Goal: Task Accomplishment & Management: Manage account settings

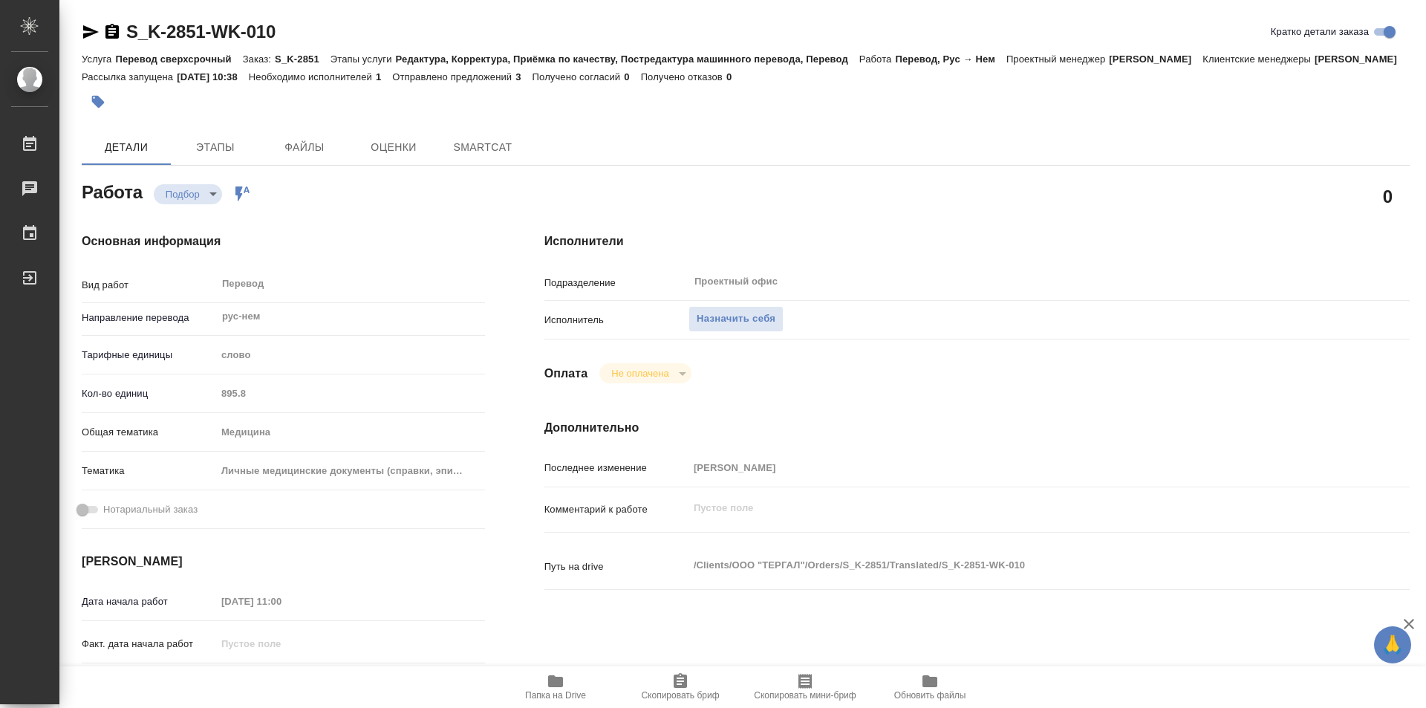
type textarea "x"
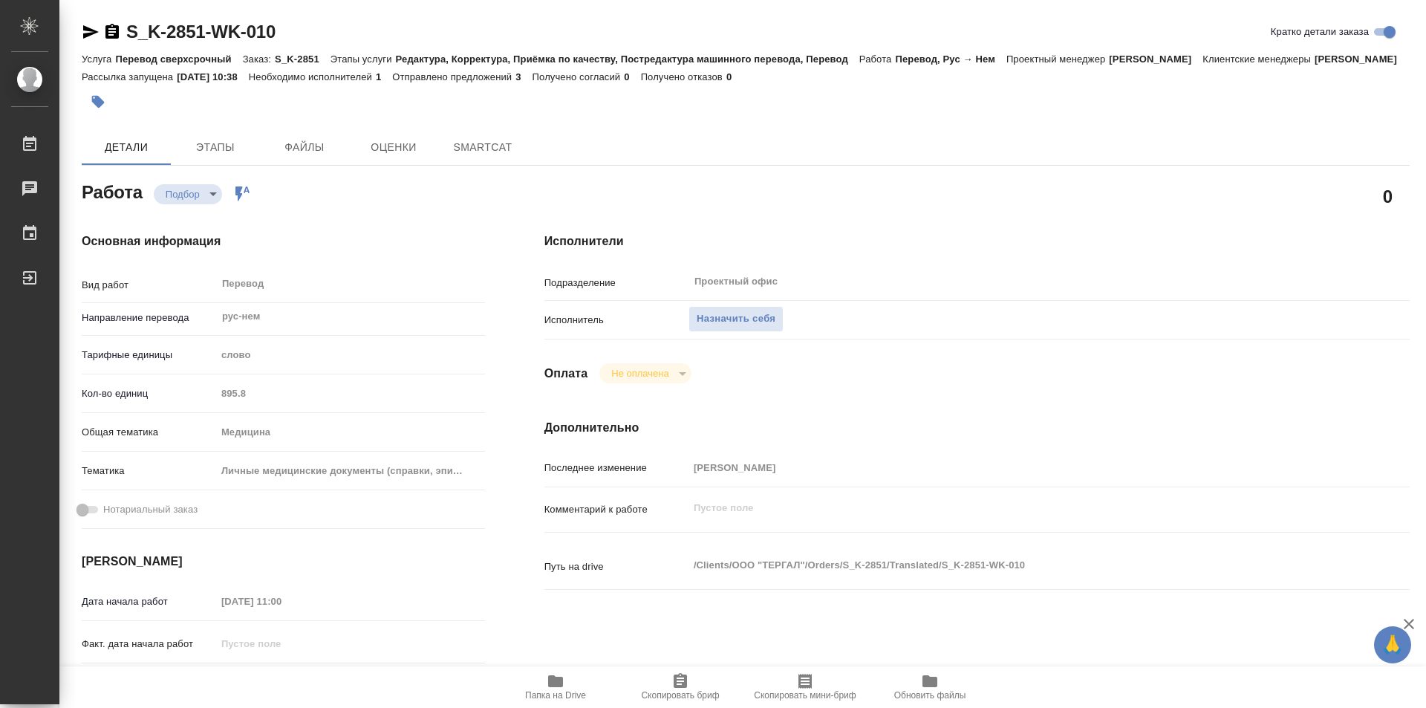
type textarea "x"
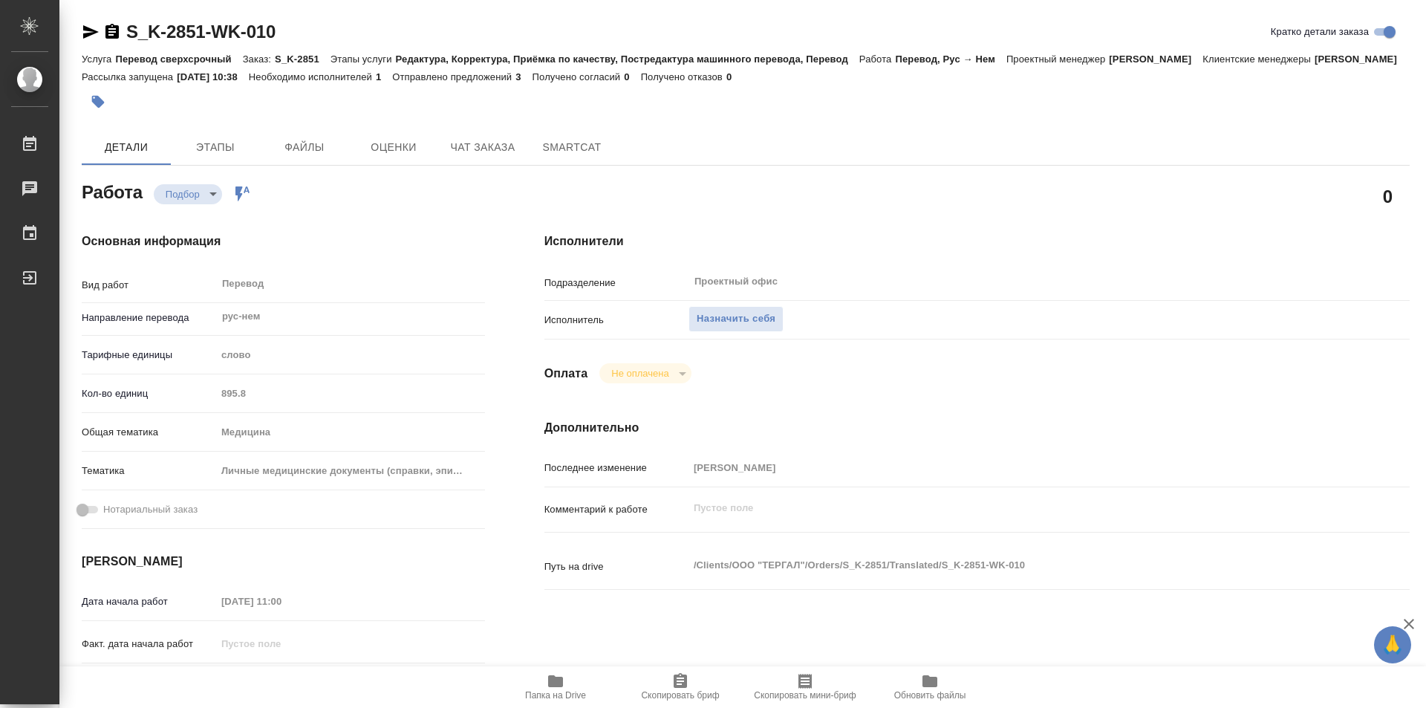
type textarea "x"
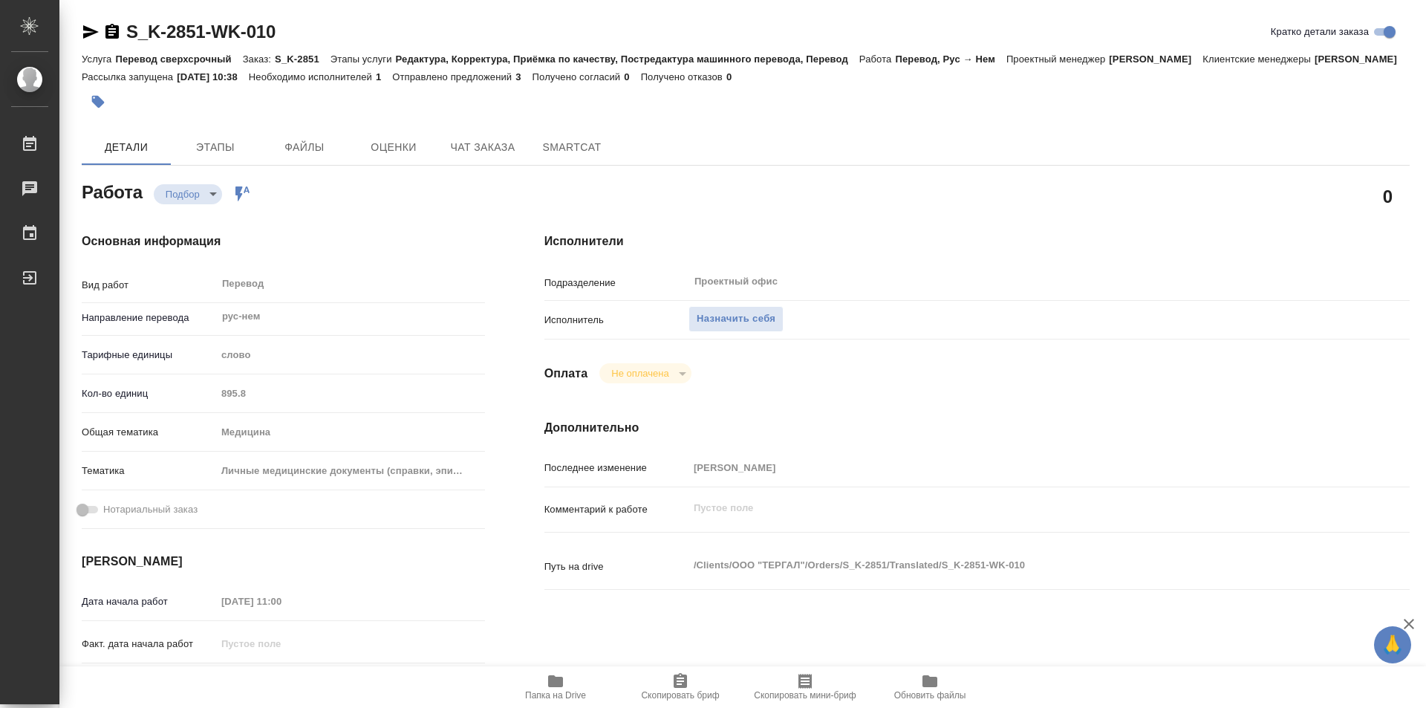
type textarea "x"
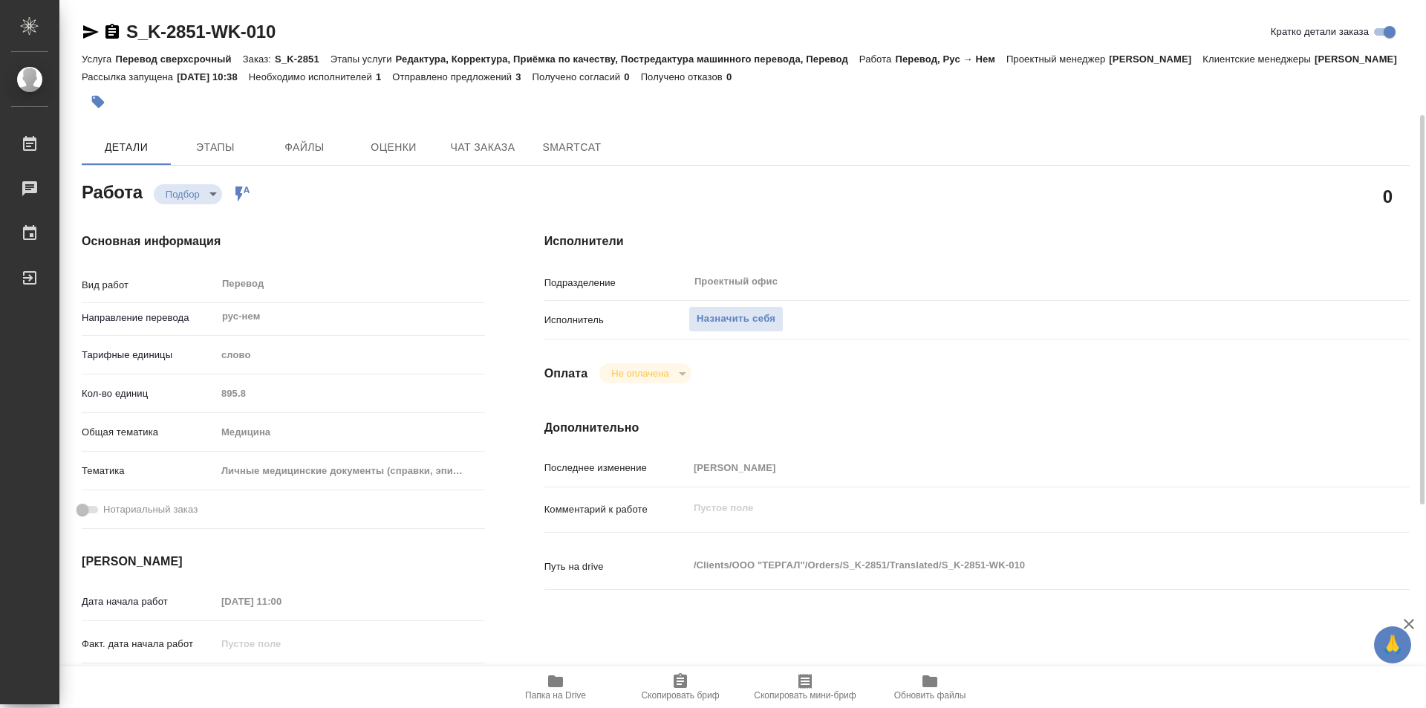
scroll to position [223, 0]
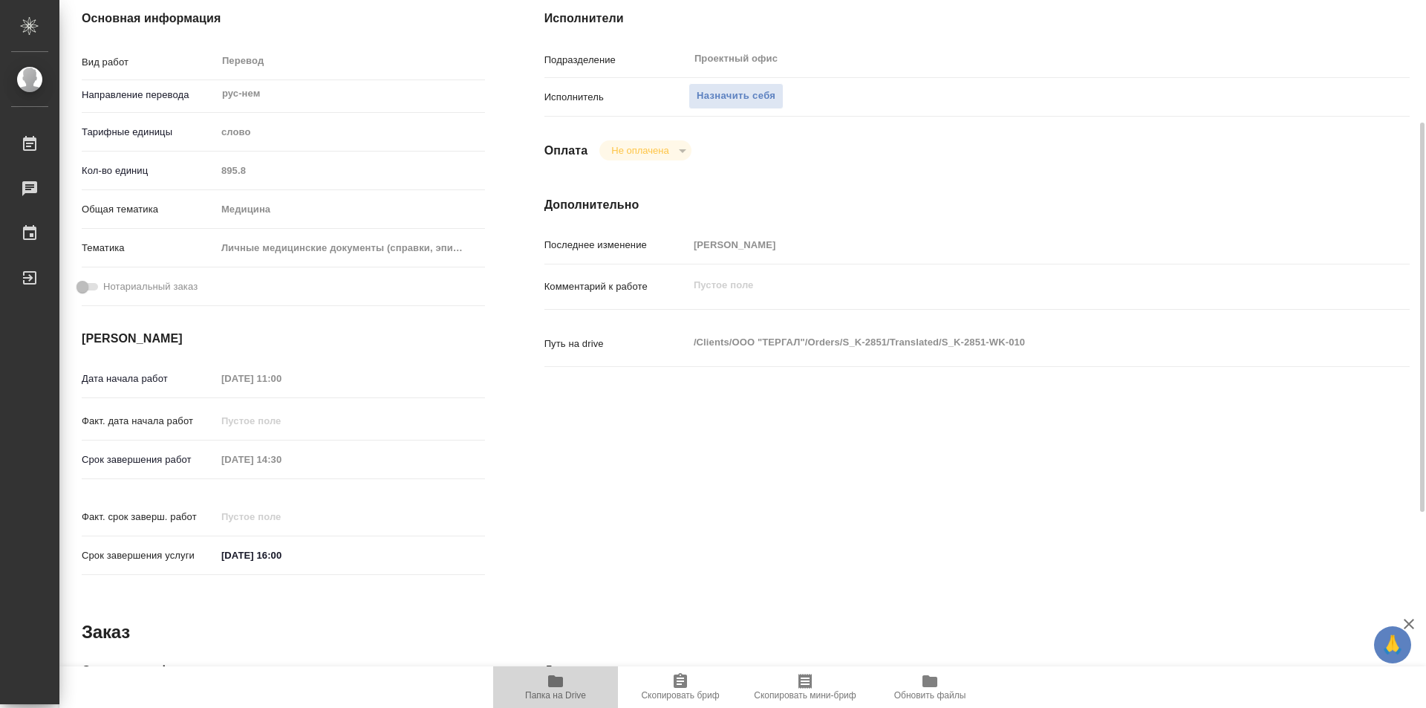
click at [558, 682] on icon "button" at bounding box center [555, 681] width 15 height 12
click at [734, 105] on span "Назначить себя" at bounding box center [736, 96] width 79 height 17
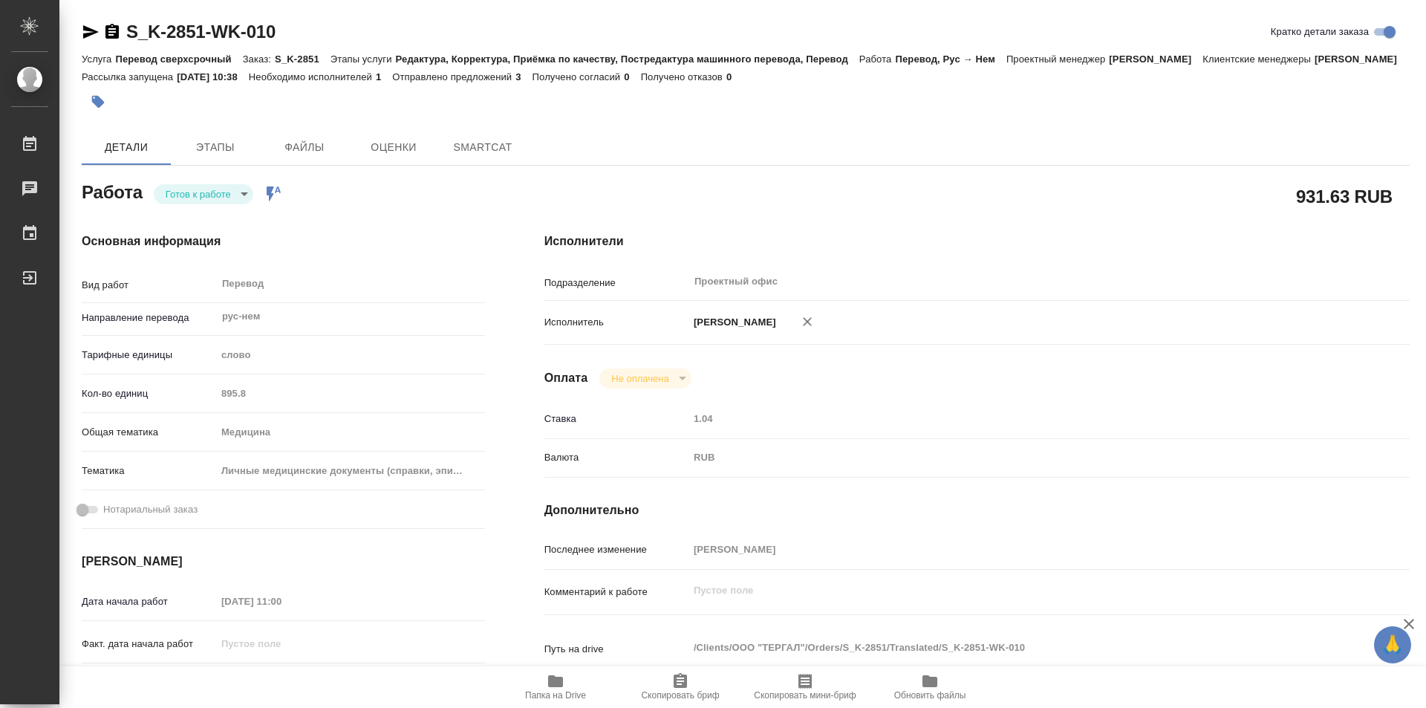
type textarea "x"
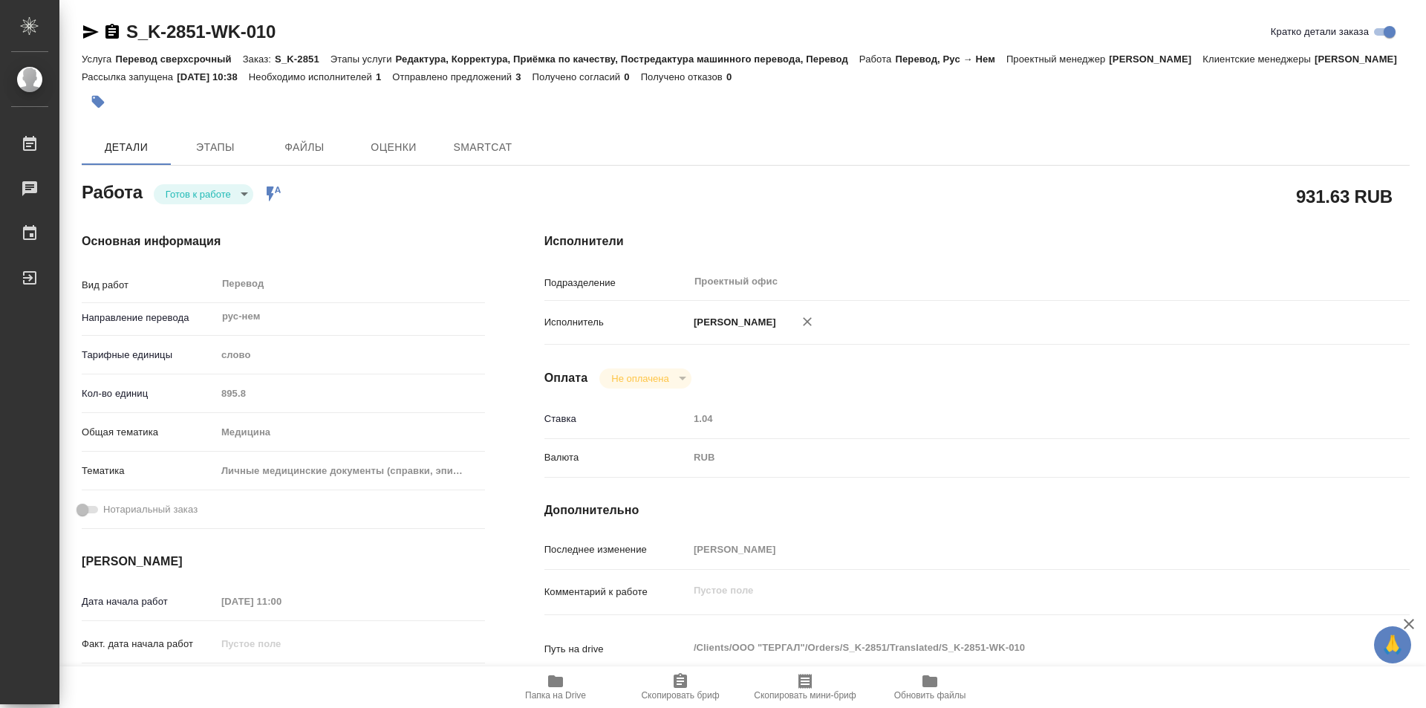
type textarea "x"
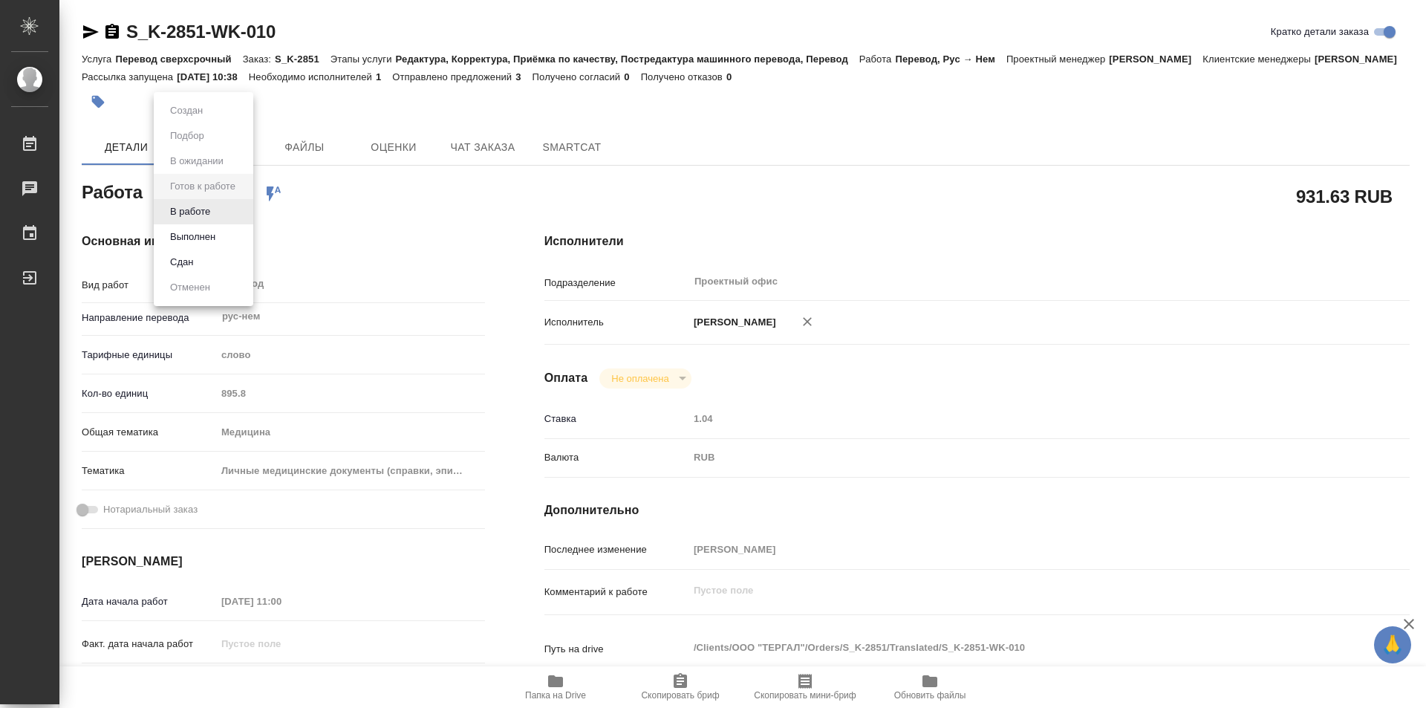
click at [242, 212] on body "🙏 .cls-1 fill:#fff; AWATERA Kozinets Larisa Работы Чаты График Выйти S_K-2851-W…" at bounding box center [713, 354] width 1426 height 708
type textarea "x"
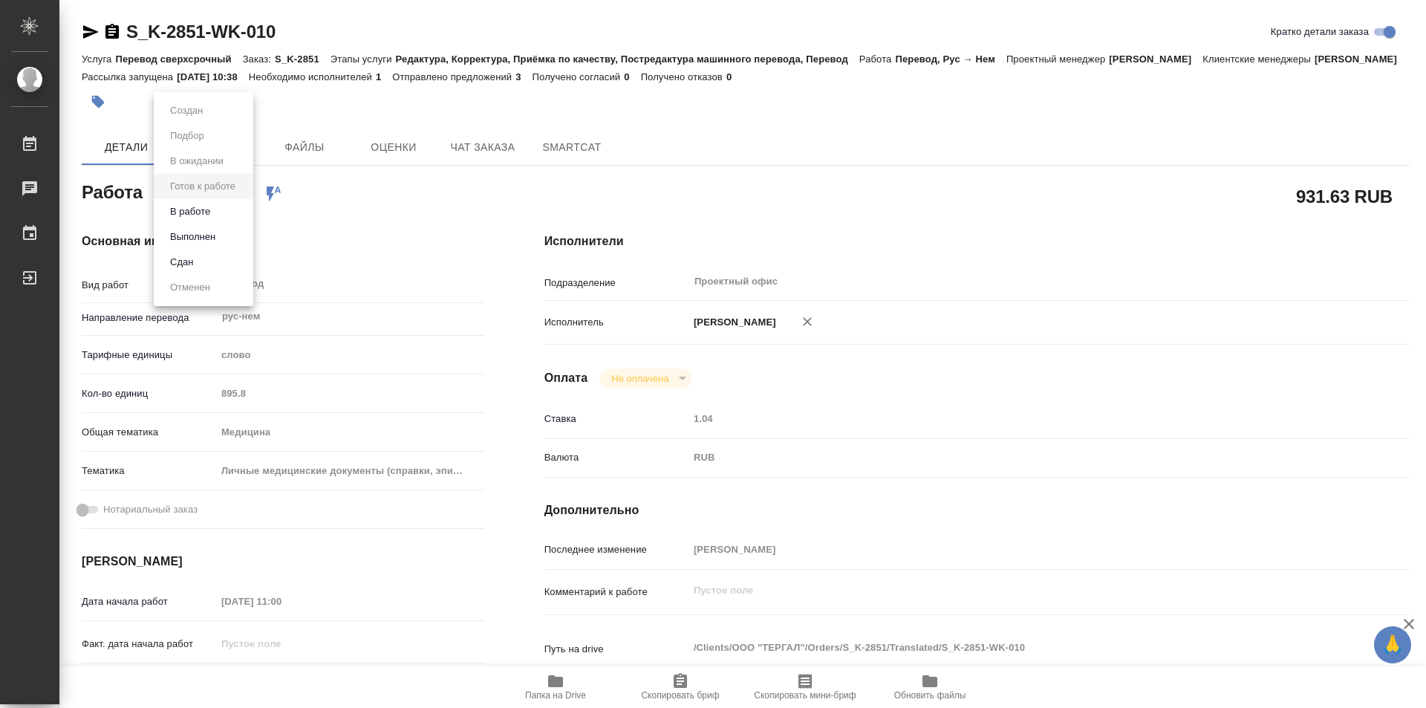
type textarea "x"
click at [192, 215] on button "В работе" at bounding box center [190, 211] width 49 height 16
type textarea "x"
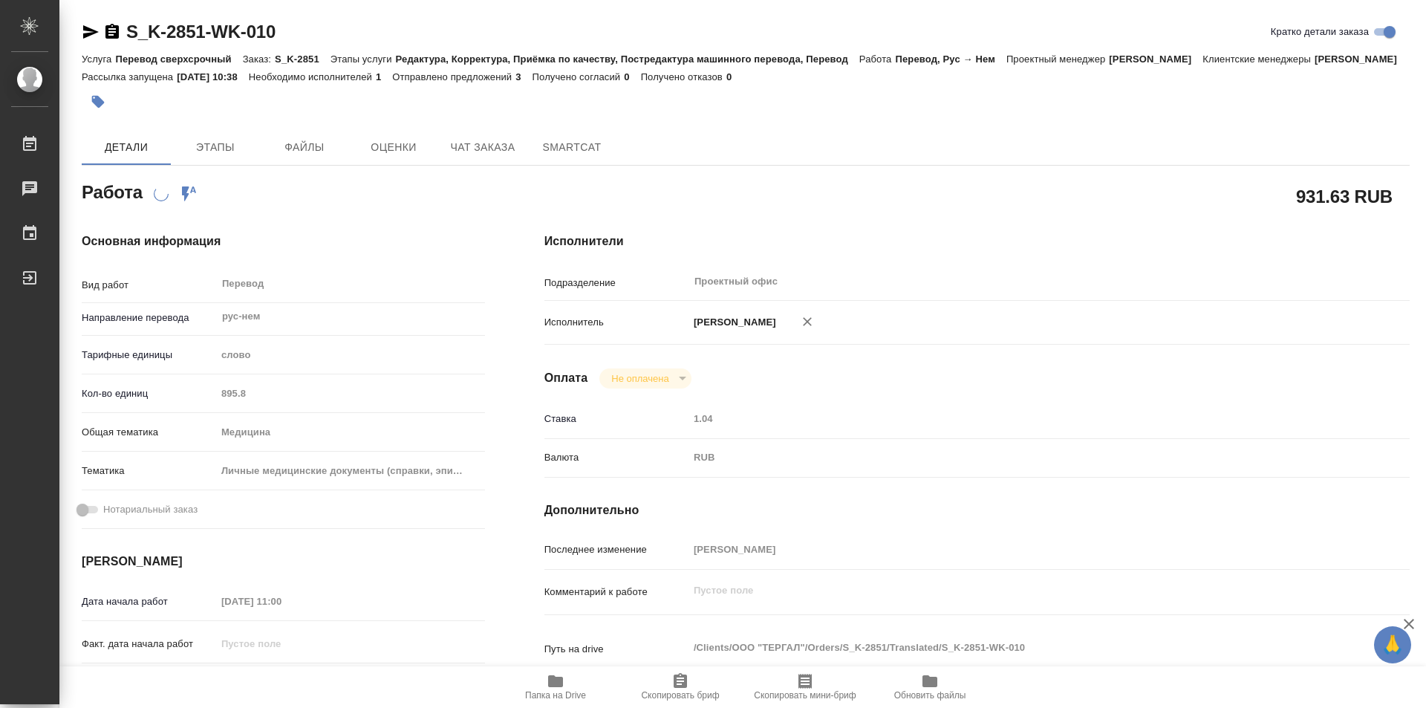
type textarea "x"
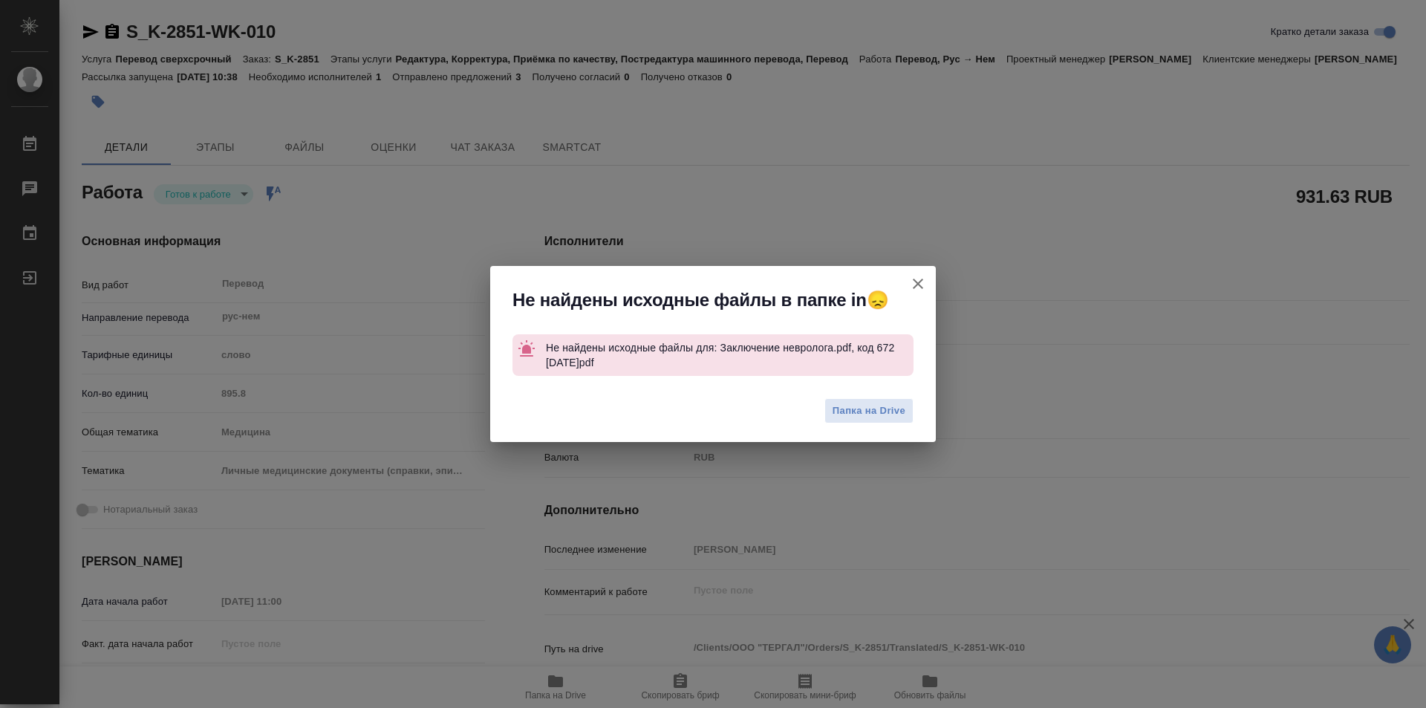
type textarea "x"
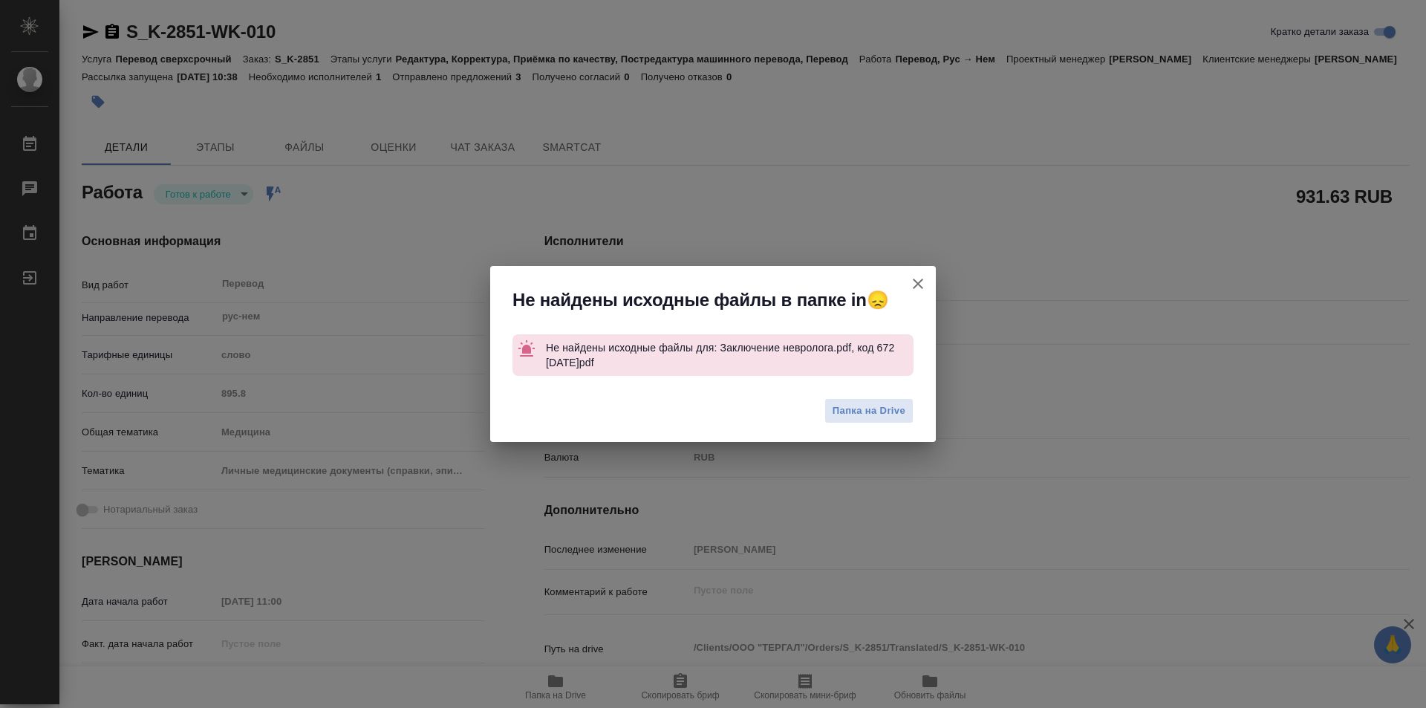
type textarea "x"
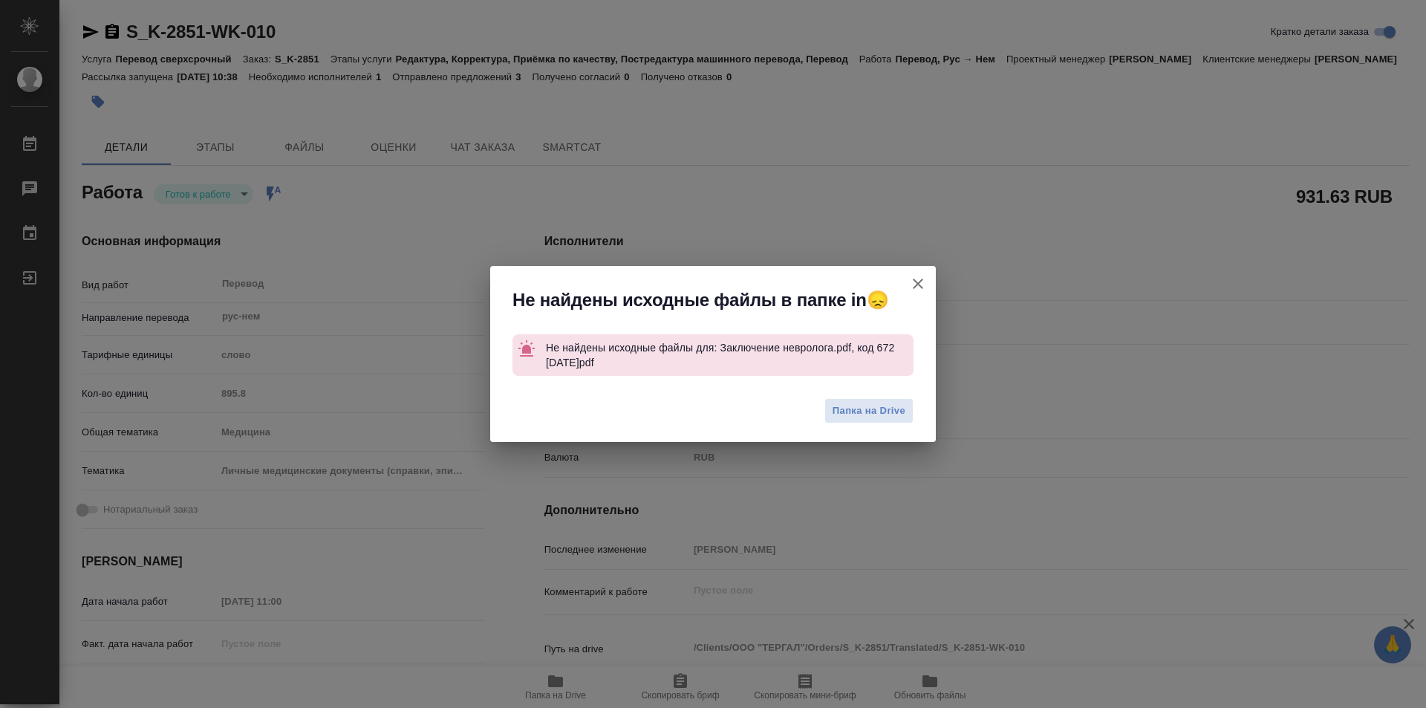
type textarea "x"
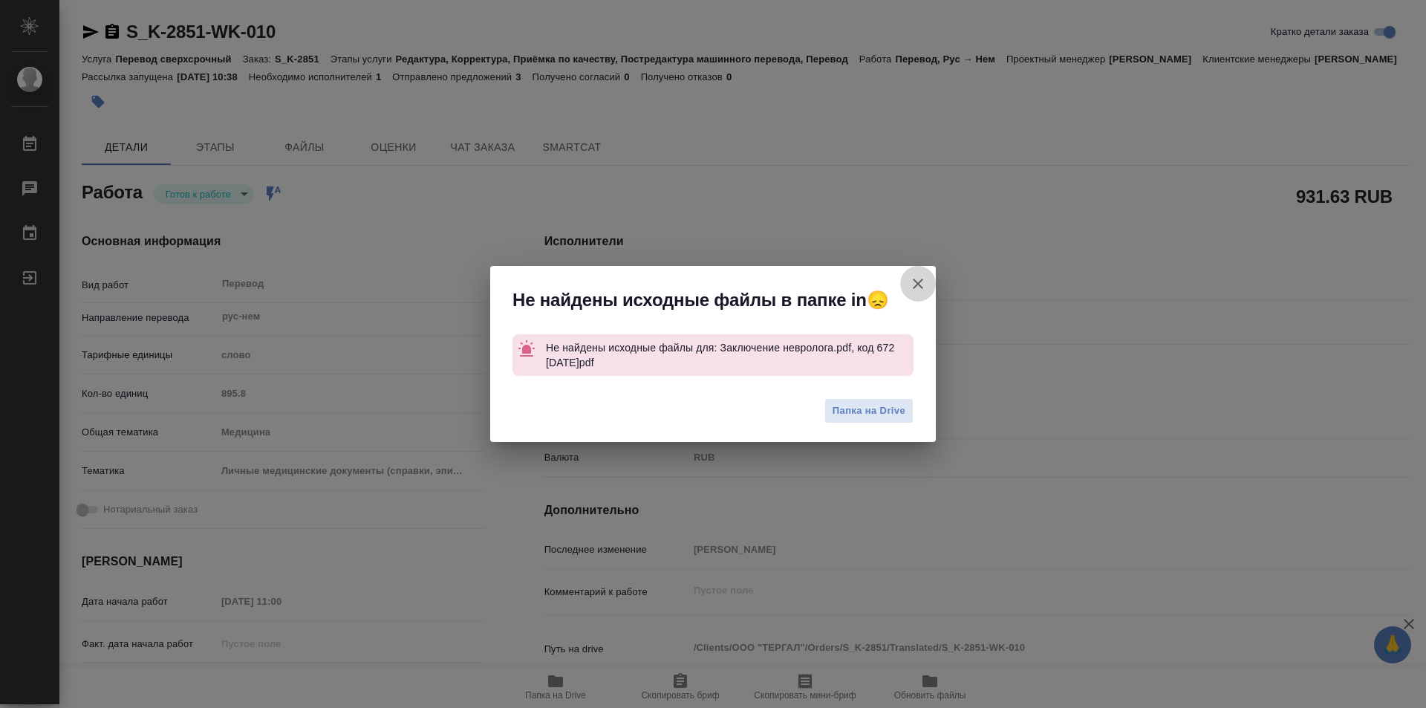
click at [915, 281] on icon "button" at bounding box center [918, 283] width 10 height 10
type textarea "x"
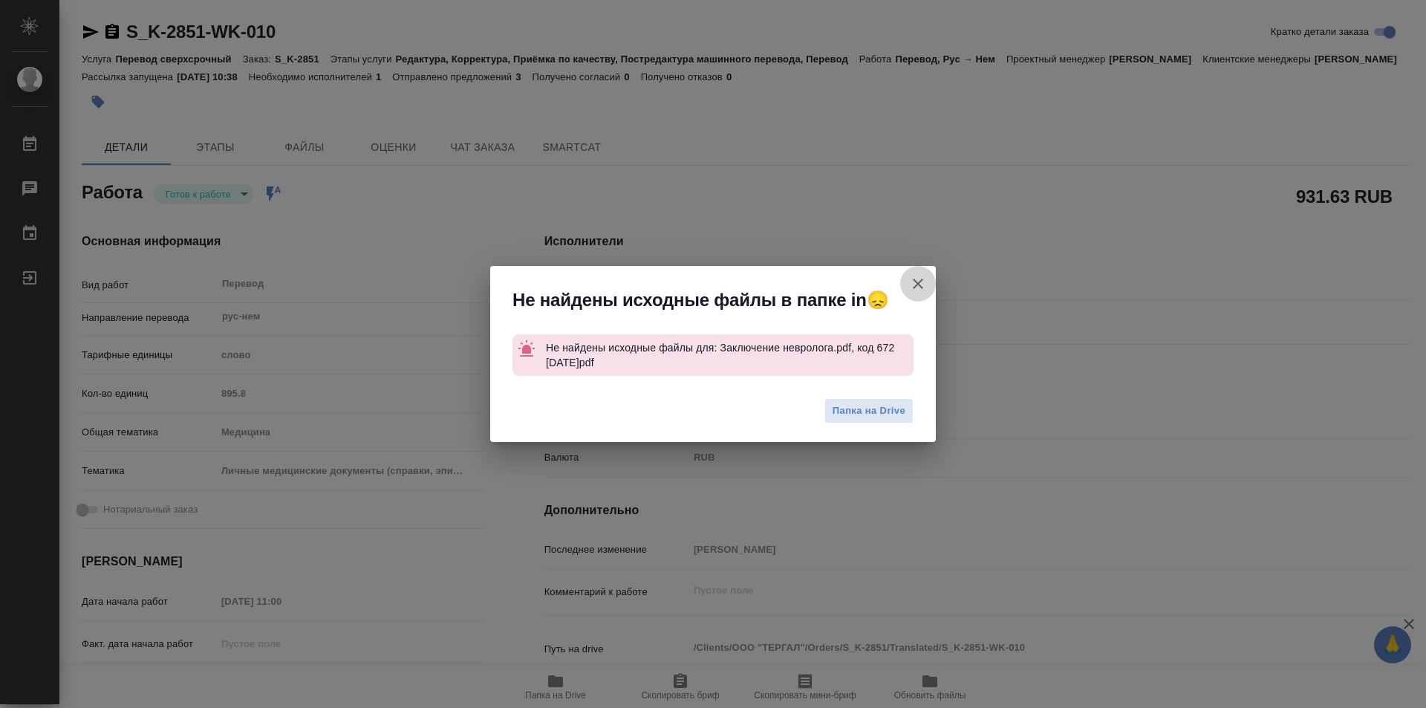
type textarea "x"
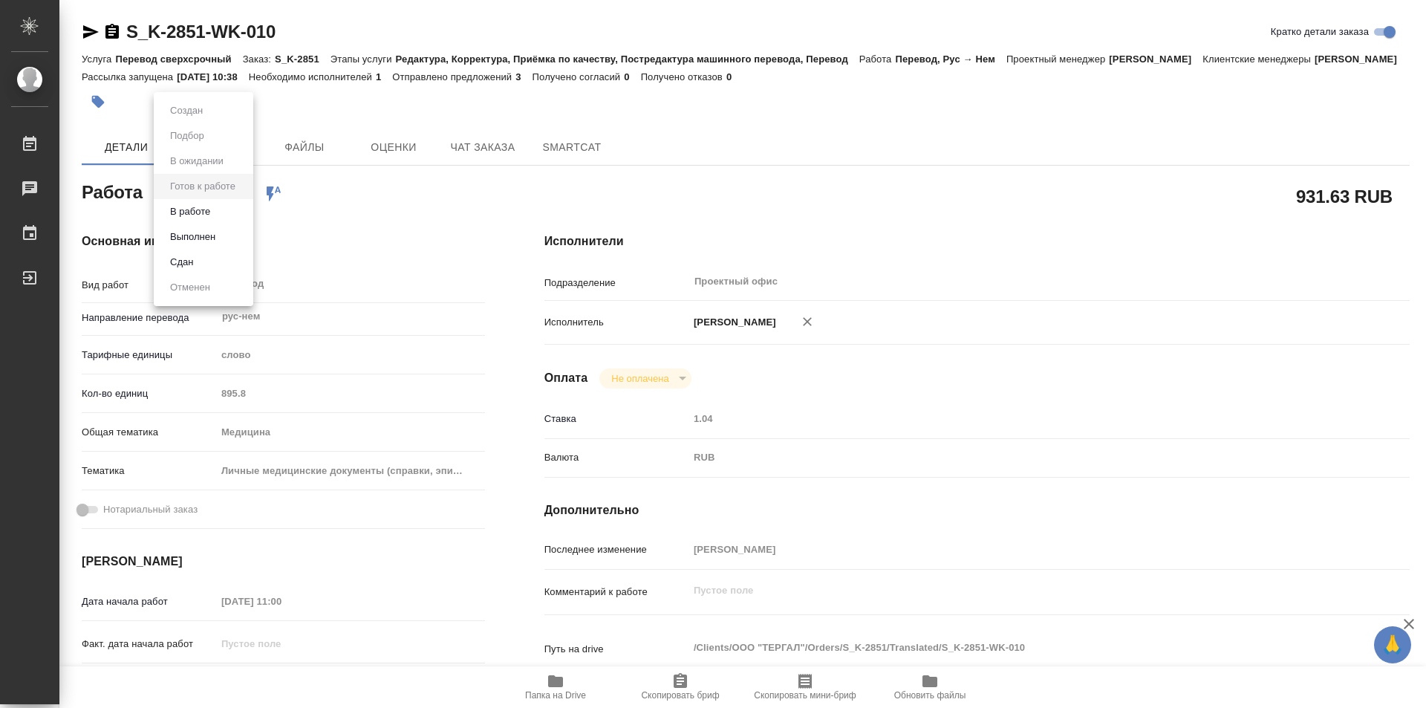
click at [242, 208] on body "🙏 .cls-1 fill:#fff; AWATERA Kozinets Larisa Работы 0 Чаты График Выйти S_K-2851…" at bounding box center [713, 354] width 1426 height 708
click at [192, 201] on li "В работе" at bounding box center [204, 211] width 100 height 25
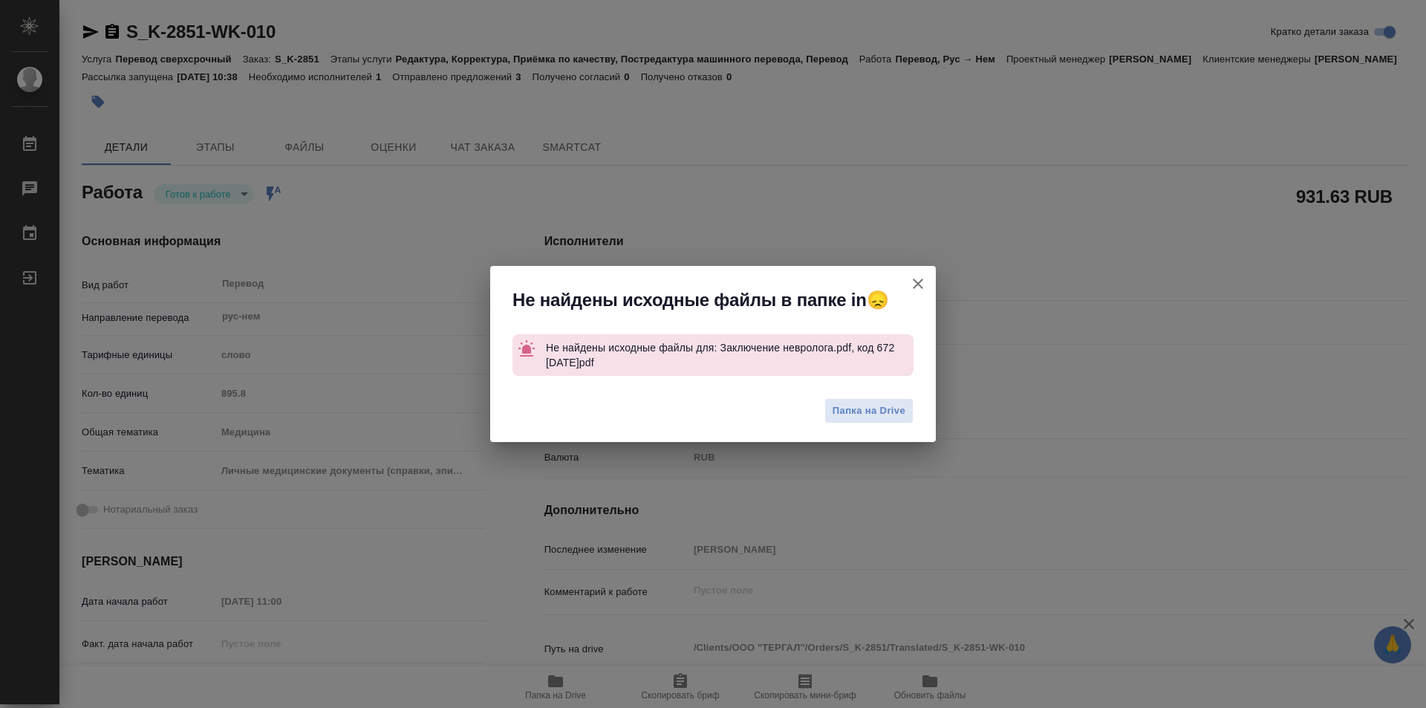
type textarea "x"
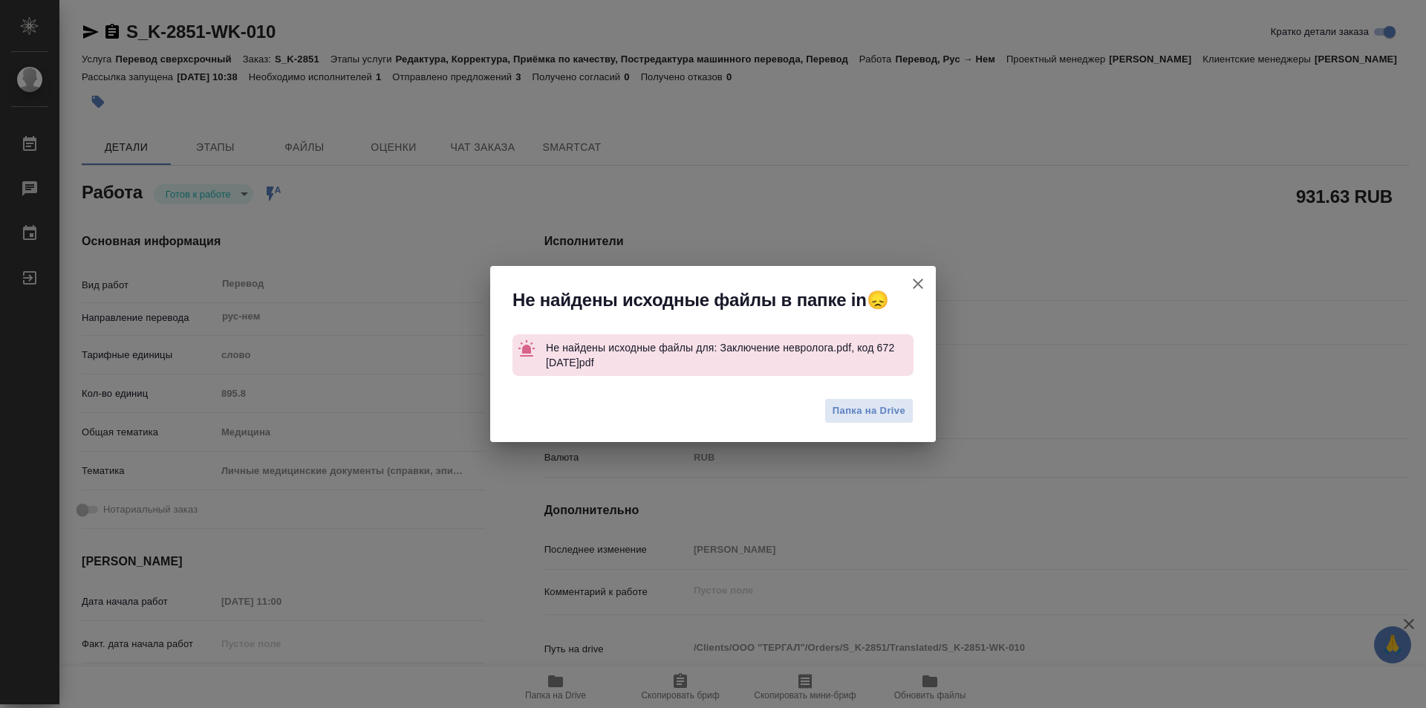
type textarea "x"
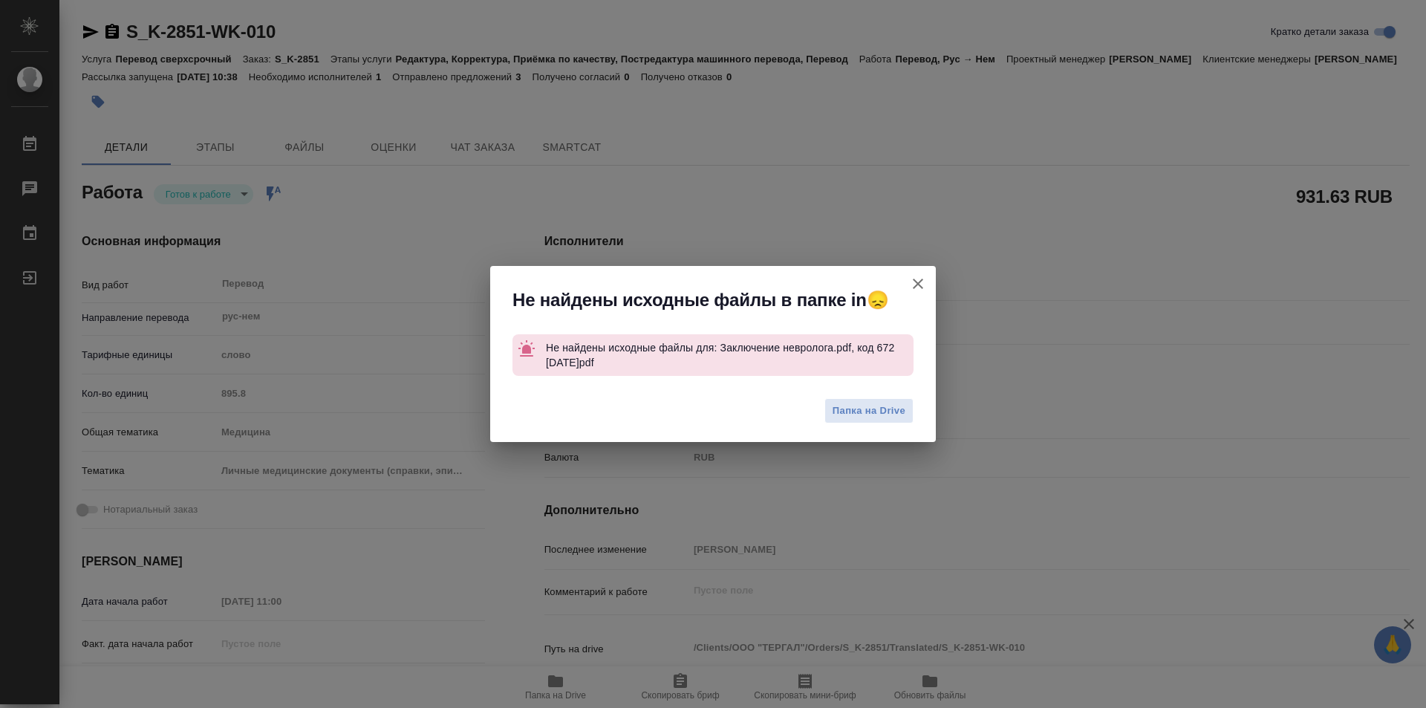
click at [923, 284] on icon "button" at bounding box center [918, 284] width 18 height 18
type textarea "x"
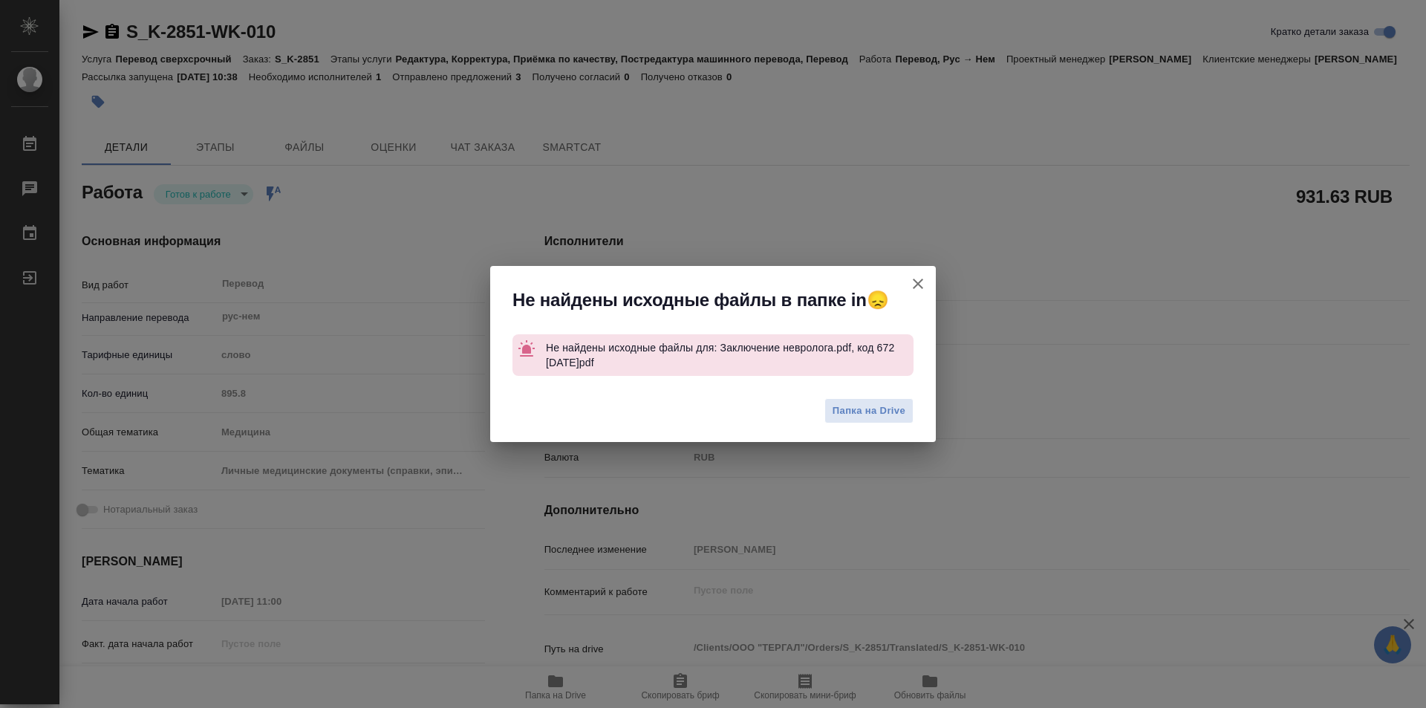
type textarea "x"
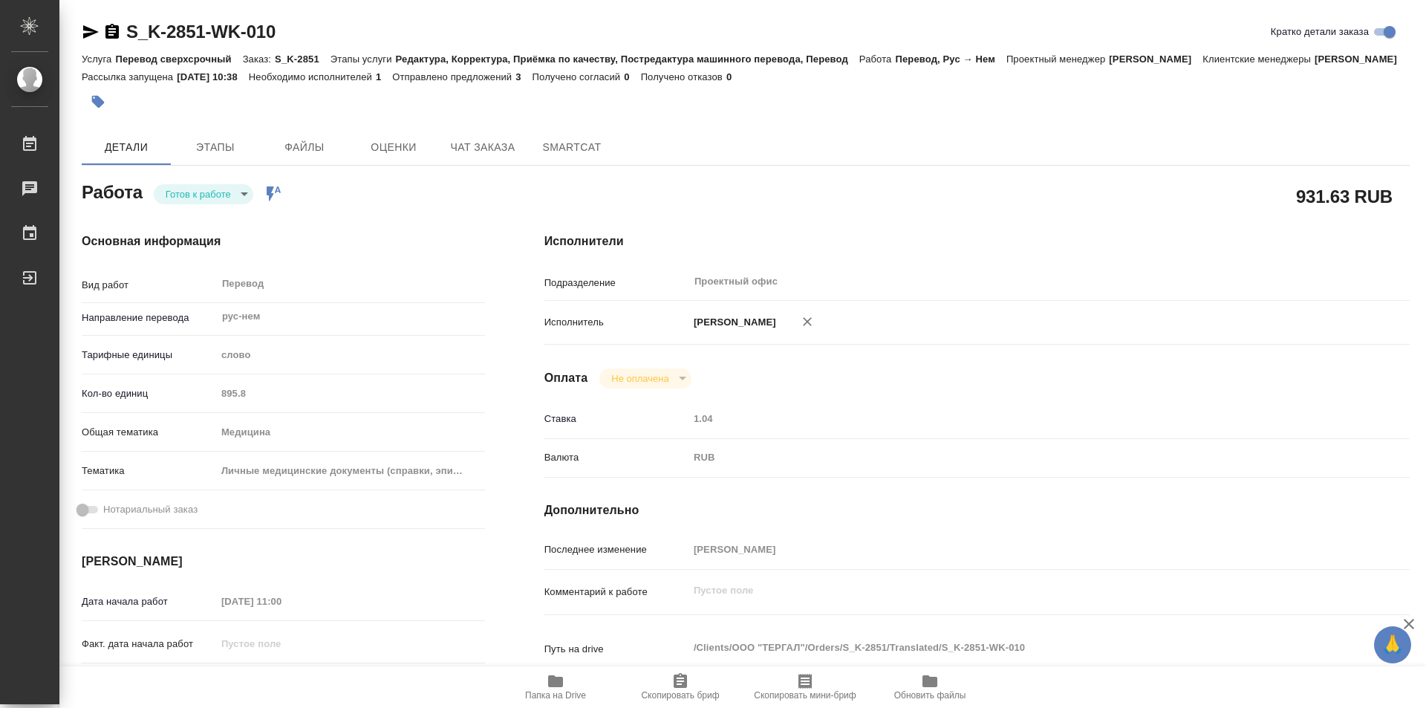
click at [245, 212] on body "🙏 .cls-1 fill:#fff; AWATERA Kozinets Larisa Работы 0 Чаты График Выйти S_K-2851…" at bounding box center [713, 354] width 1426 height 708
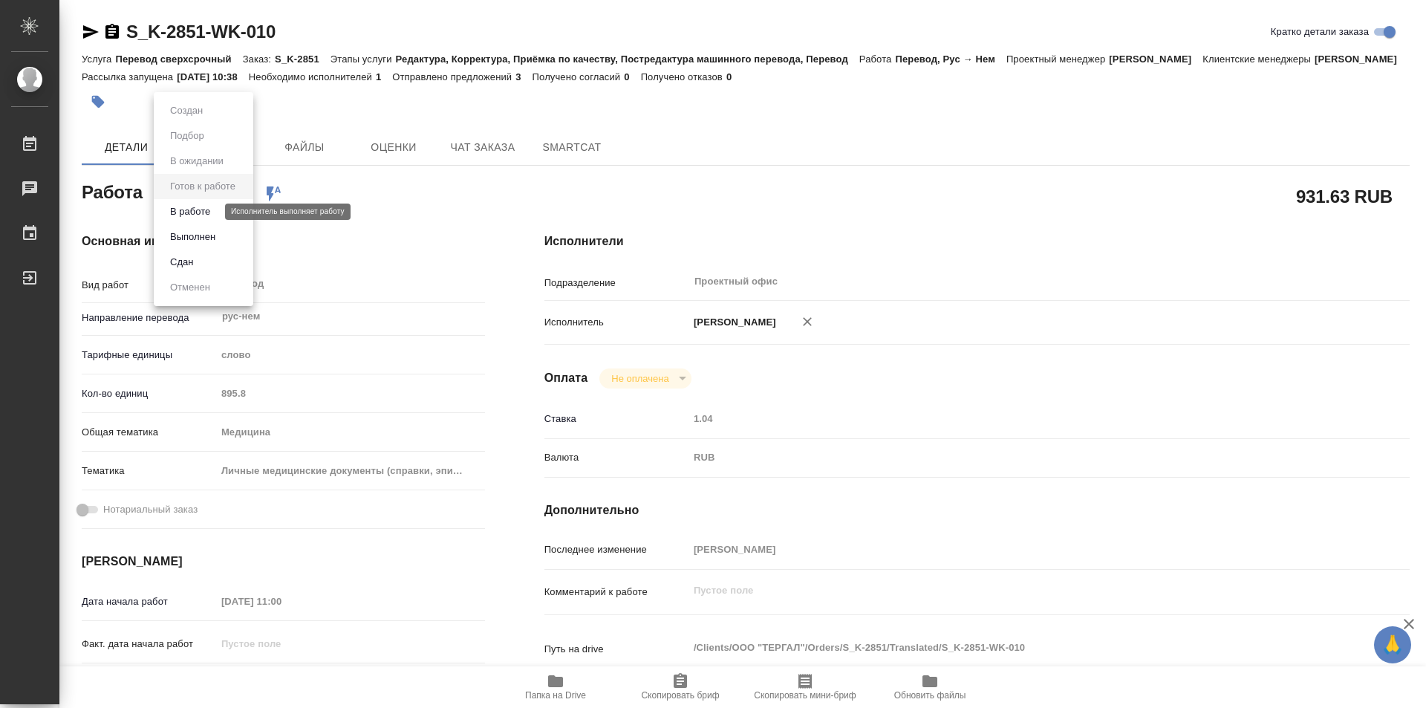
click at [200, 208] on button "В работе" at bounding box center [190, 211] width 49 height 16
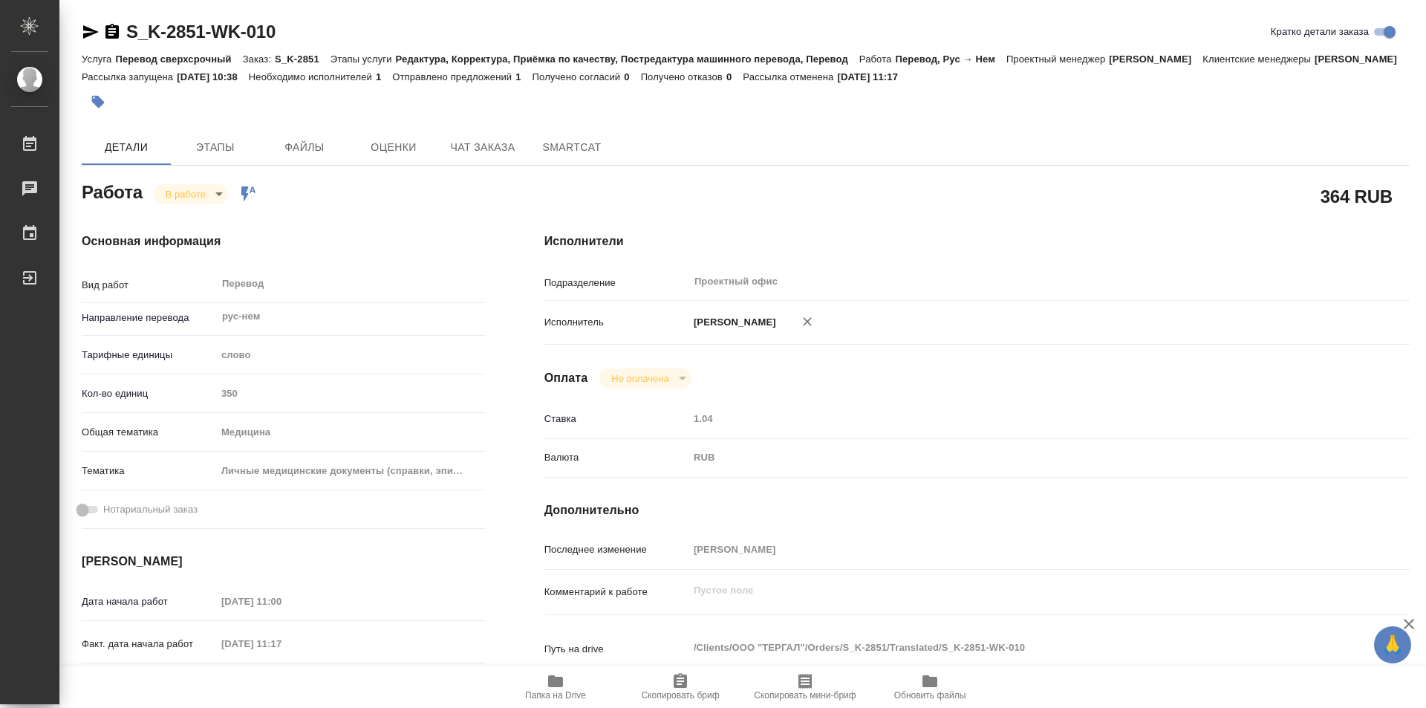
type textarea "x"
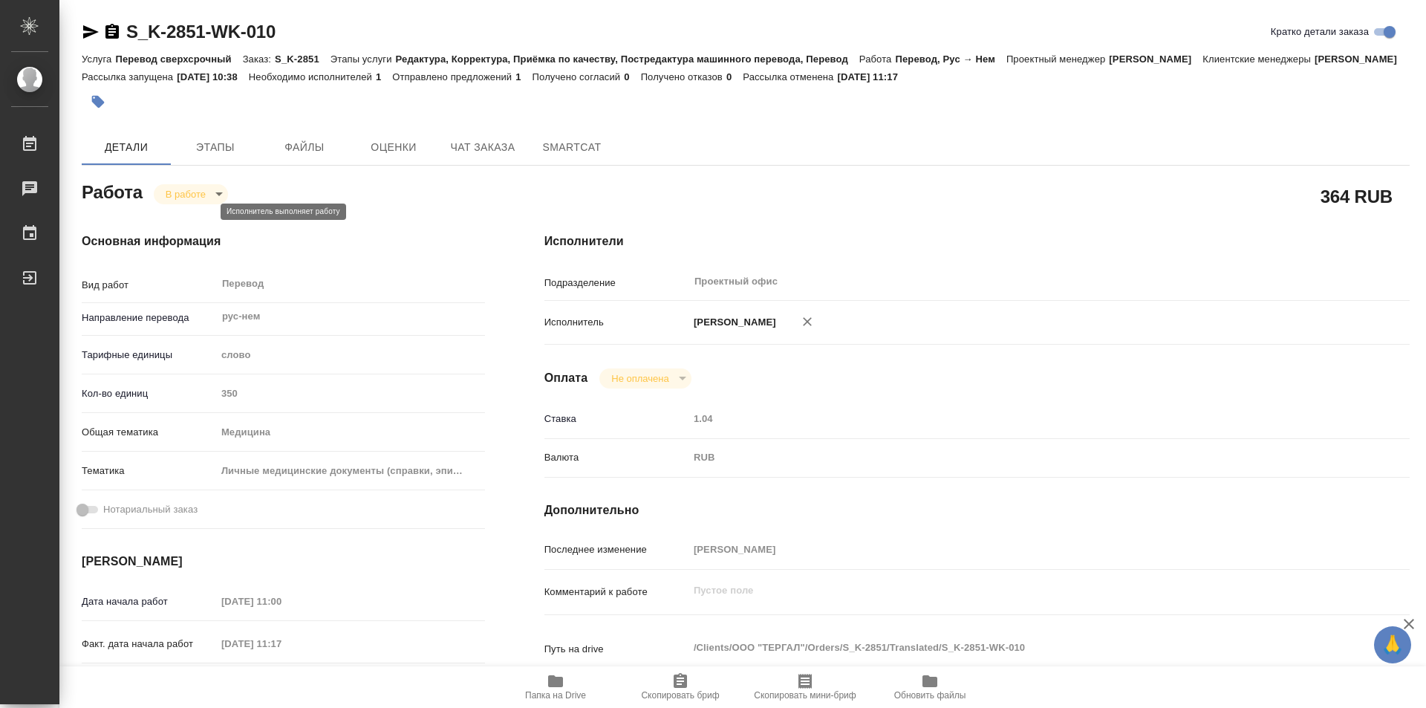
type textarea "x"
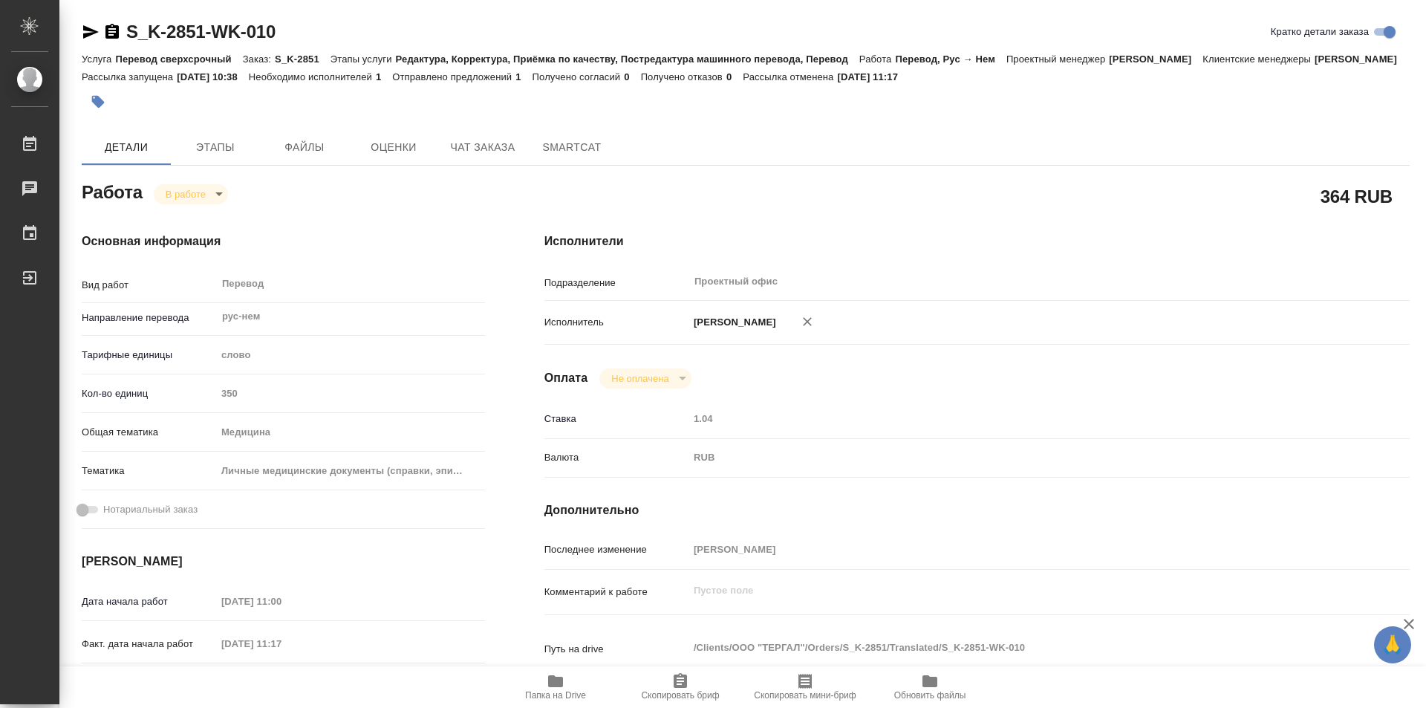
type textarea "x"
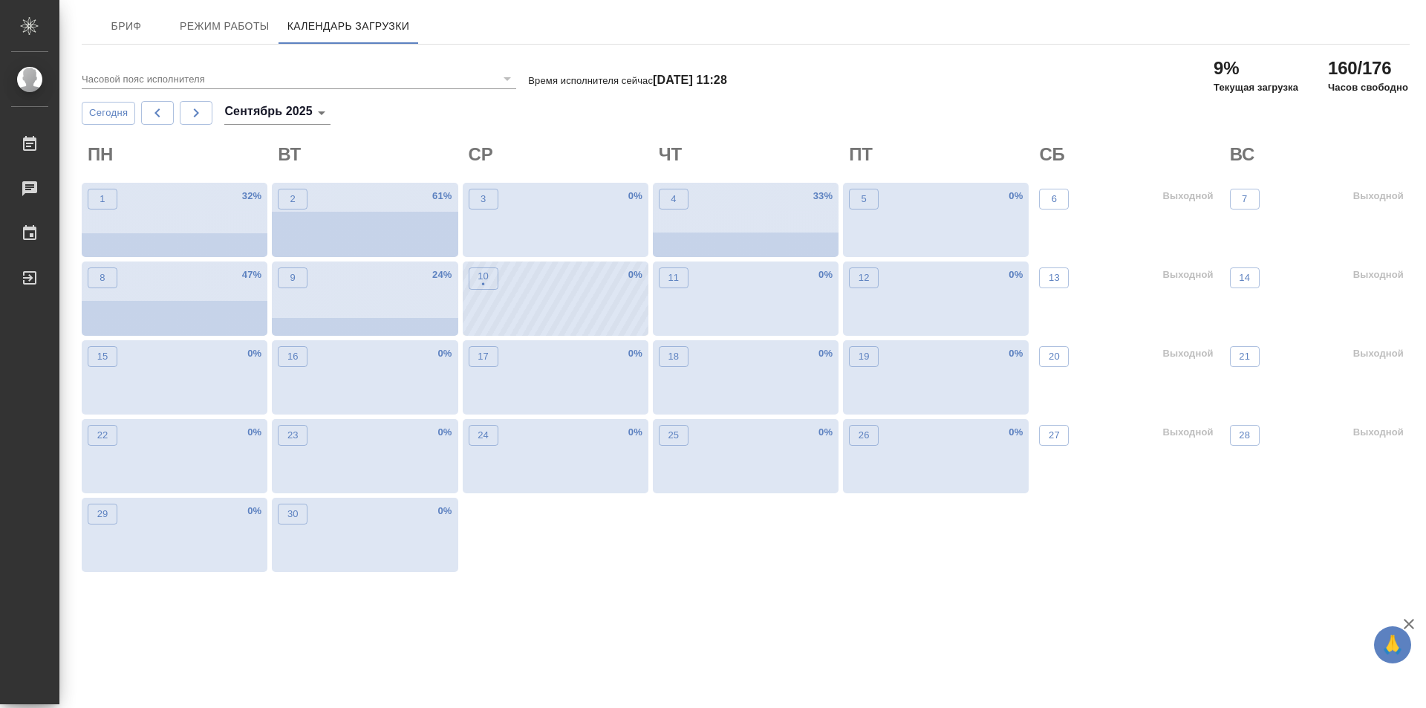
click at [506, 294] on div "10 • 0 %" at bounding box center [556, 298] width 186 height 74
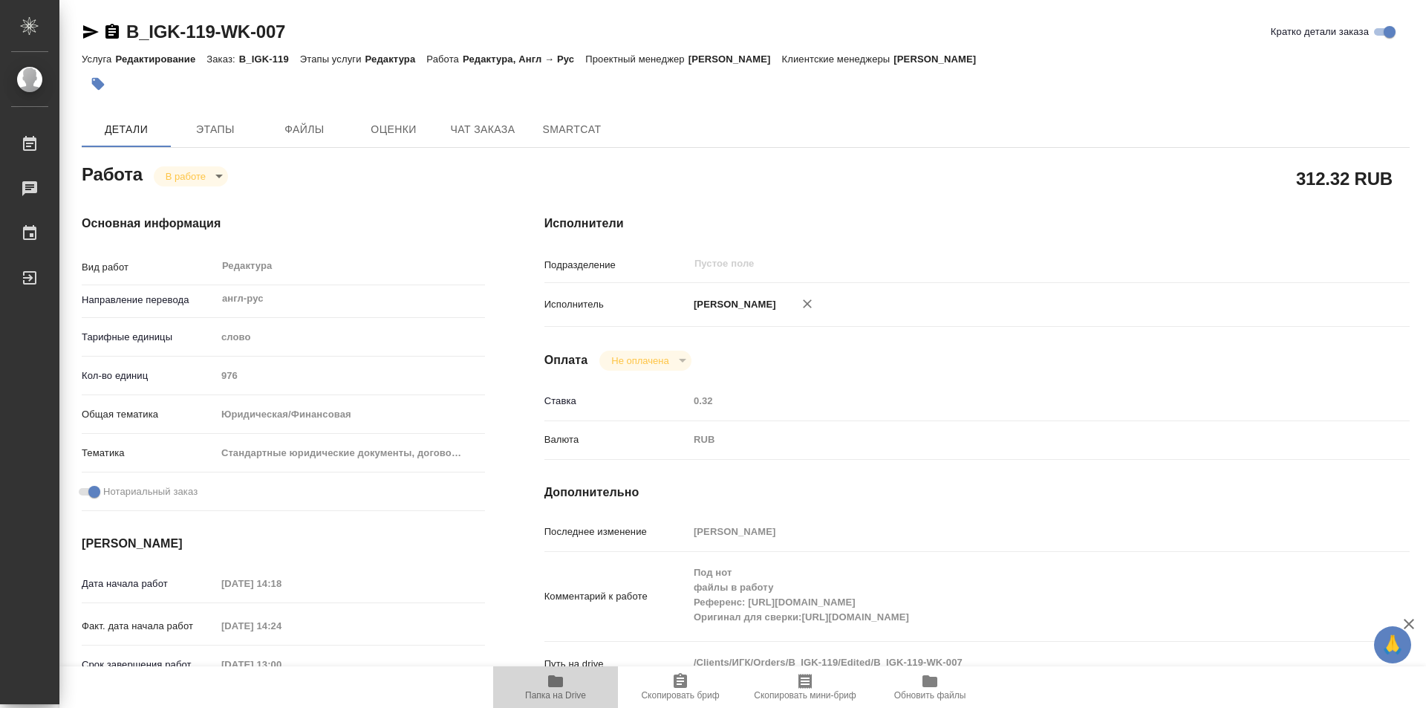
click at [562, 677] on icon "button" at bounding box center [555, 681] width 15 height 12
